Goal: Information Seeking & Learning: Learn about a topic

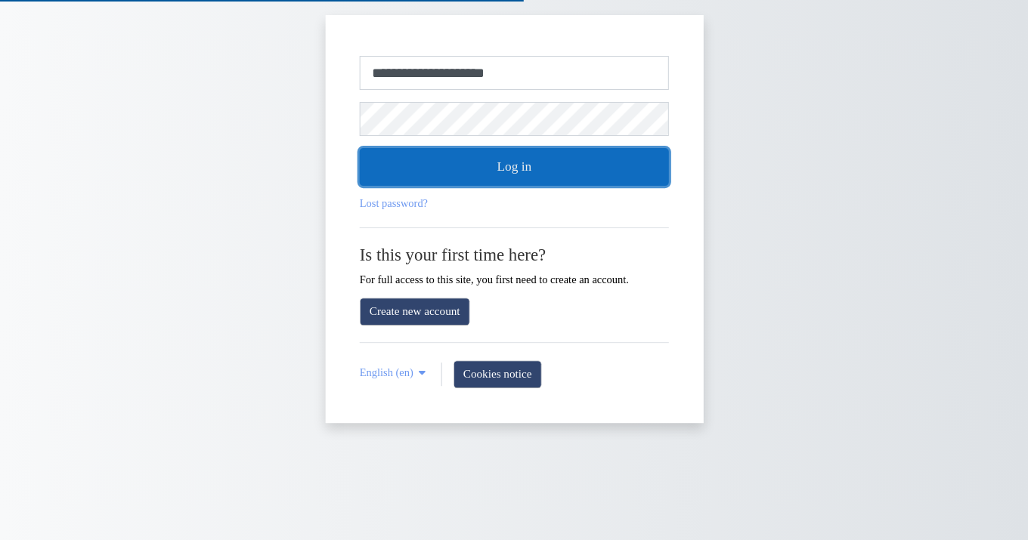
click at [527, 159] on button "Log in" at bounding box center [514, 167] width 309 height 38
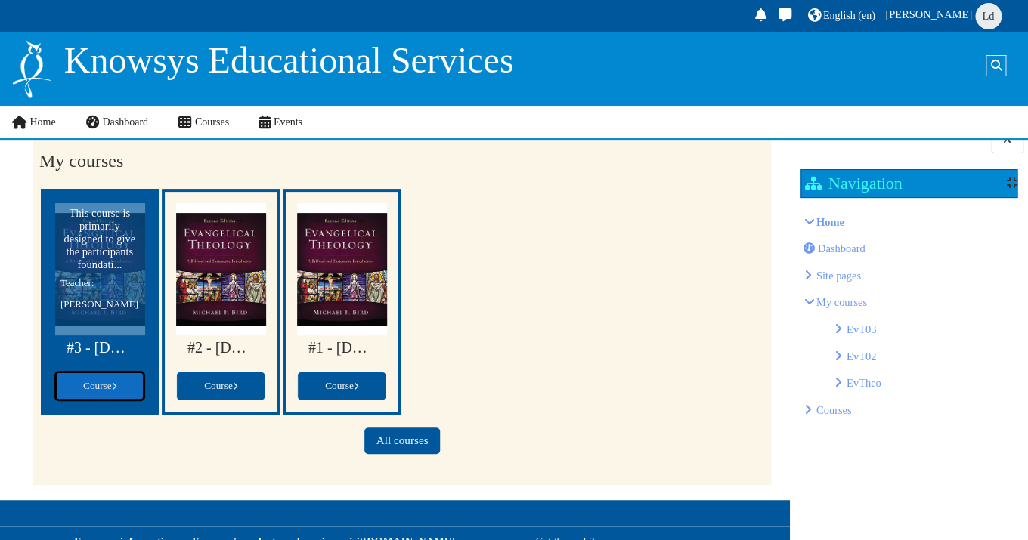
click at [113, 382] on span "Course" at bounding box center [99, 385] width 33 height 11
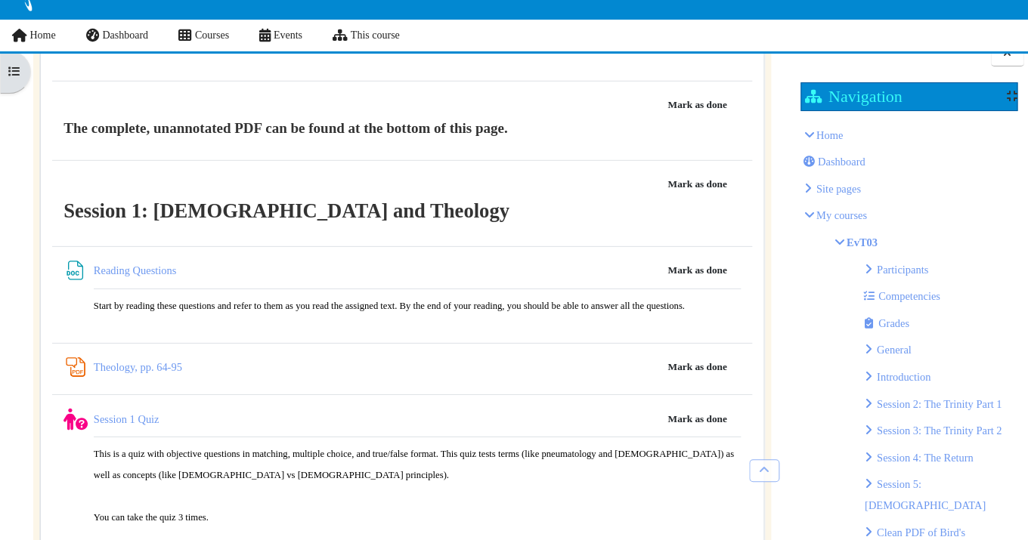
scroll to position [1600, 0]
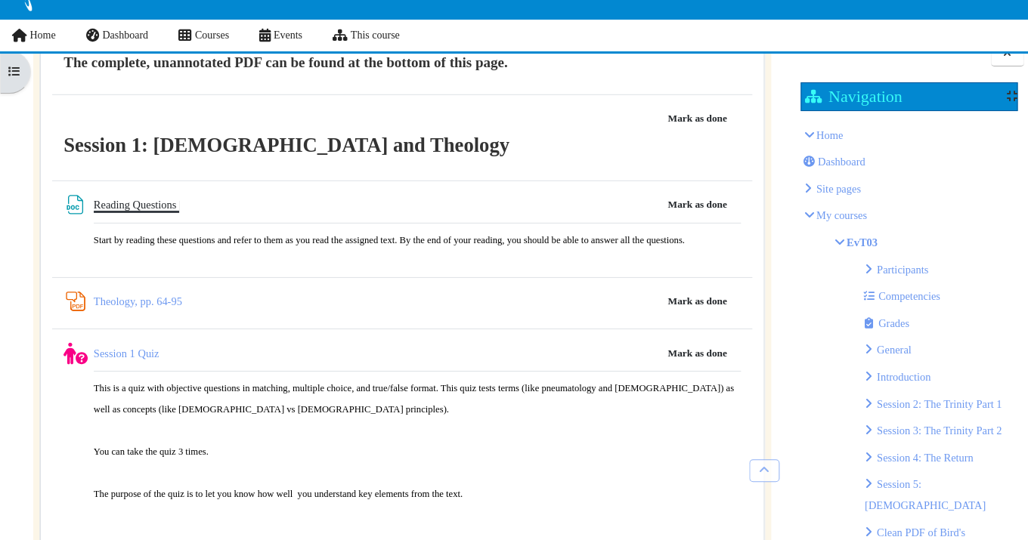
click at [161, 207] on link "Reading Questions File" at bounding box center [136, 205] width 85 height 12
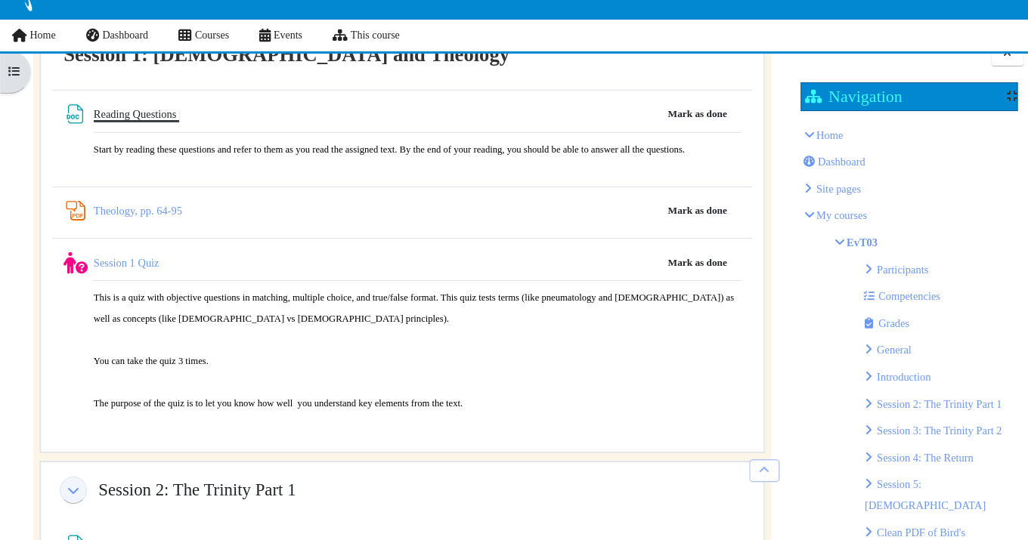
scroll to position [1713, 0]
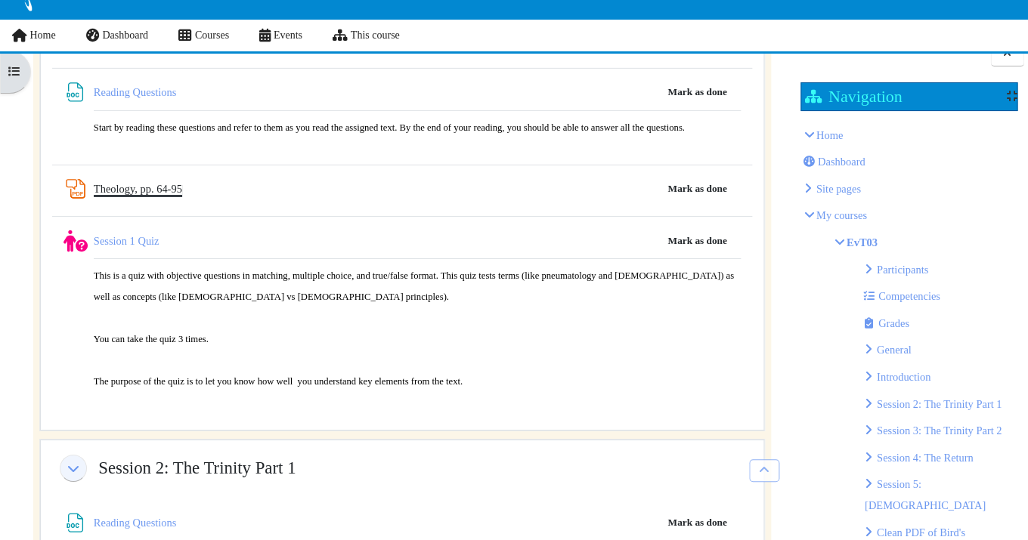
click at [164, 187] on link "Theology, pp. 64-95 PDF Annotation" at bounding box center [138, 189] width 88 height 12
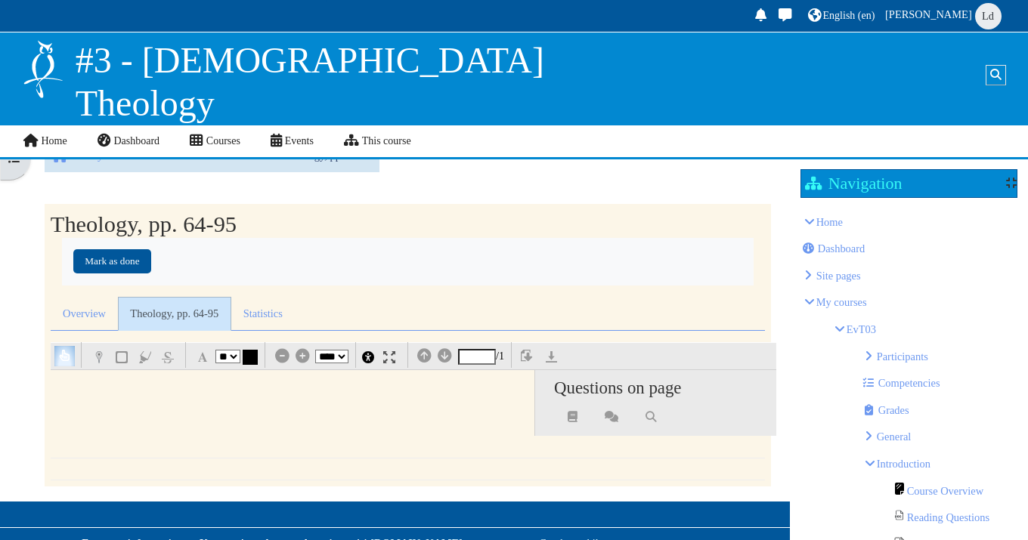
select select "**"
select select "*"
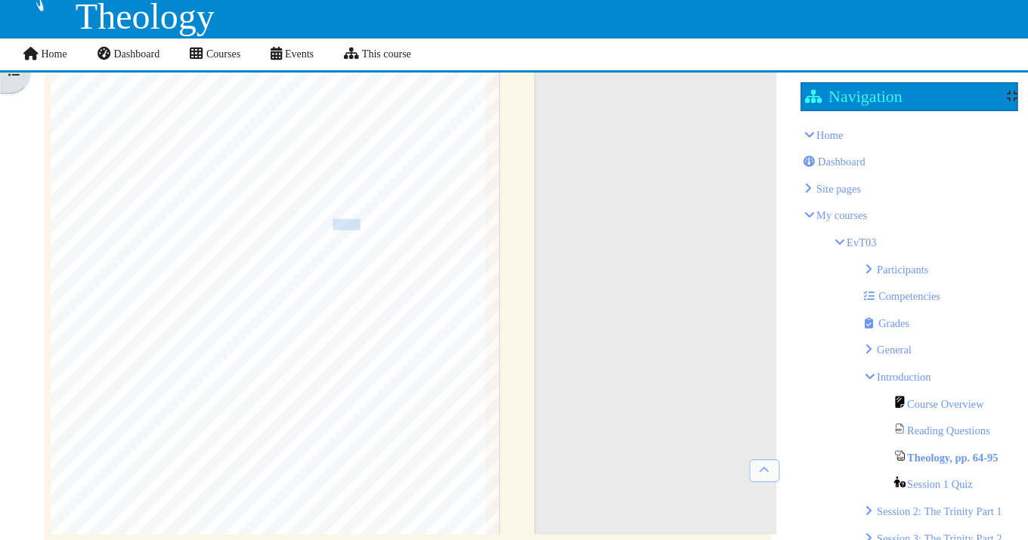
scroll to position [19799, 26]
type input "**"
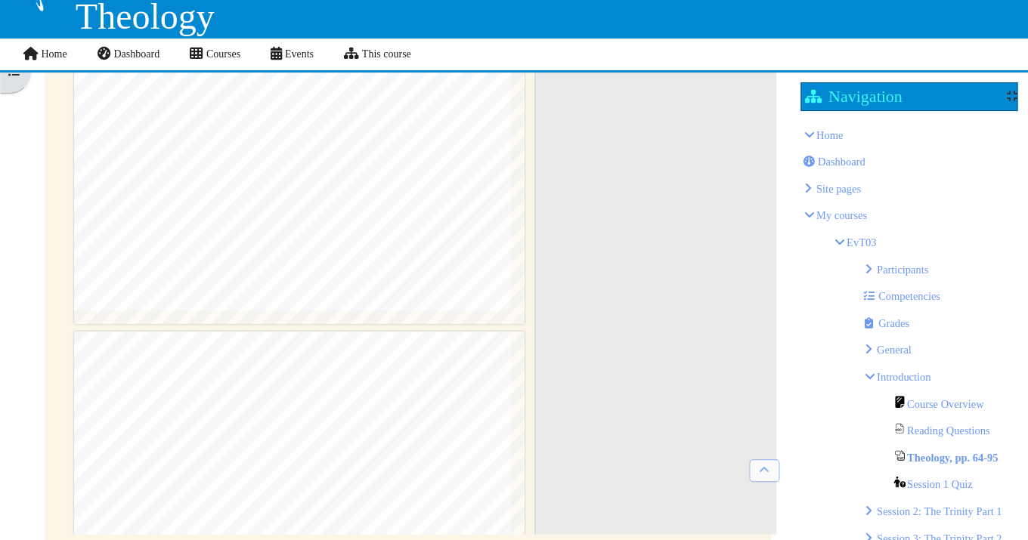
scroll to position [20168, 0]
